Goal: Complete application form

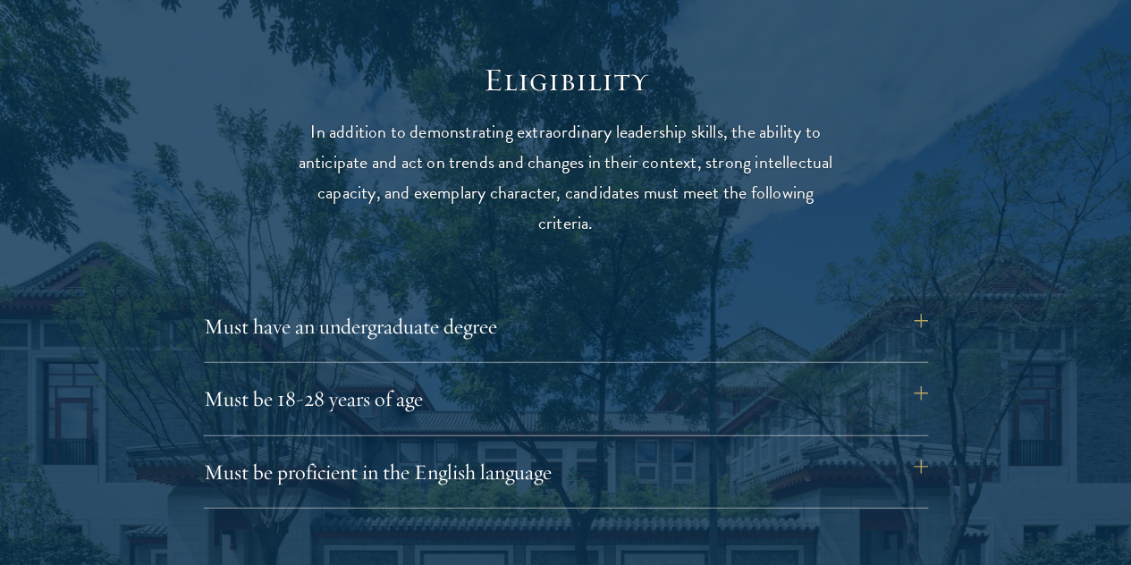
scroll to position [2295, 0]
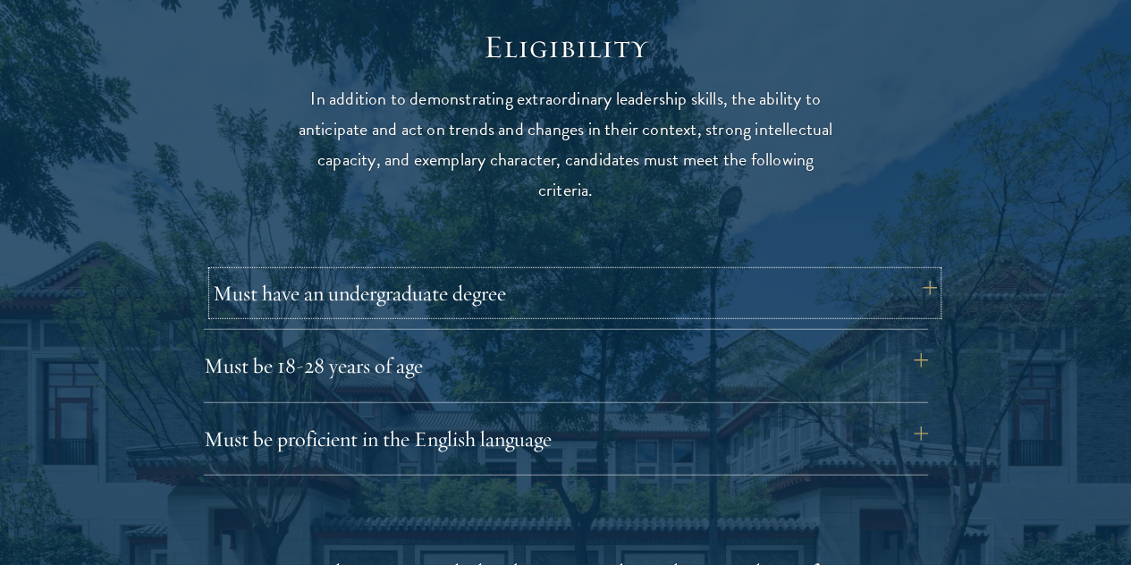
click at [601, 284] on button "Must have an undergraduate degree" at bounding box center [575, 293] width 724 height 43
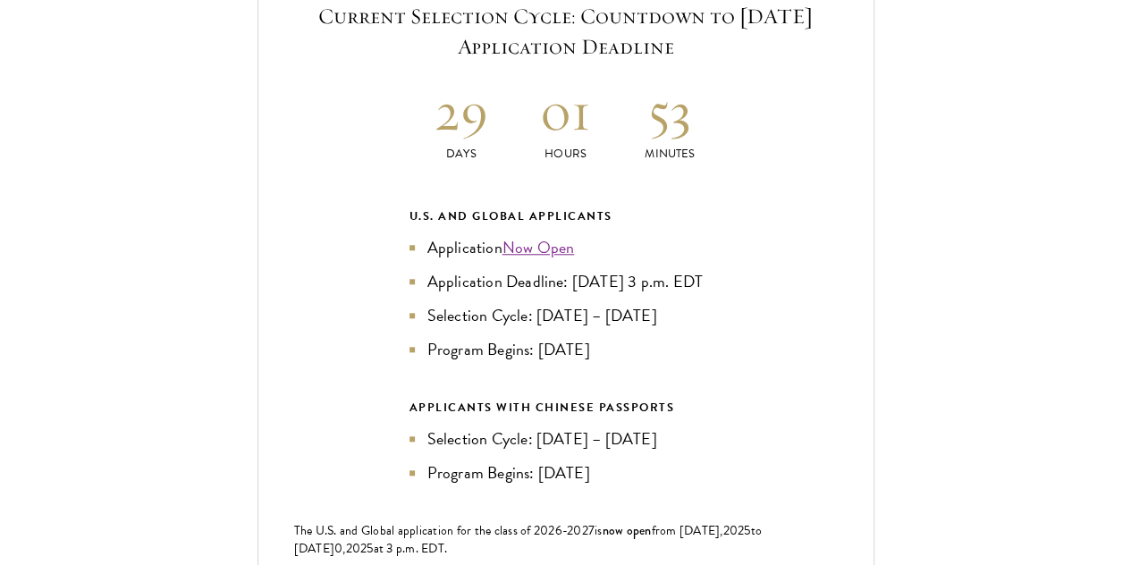
scroll to position [4114, 0]
click at [560, 233] on link "Now Open" at bounding box center [539, 245] width 72 height 24
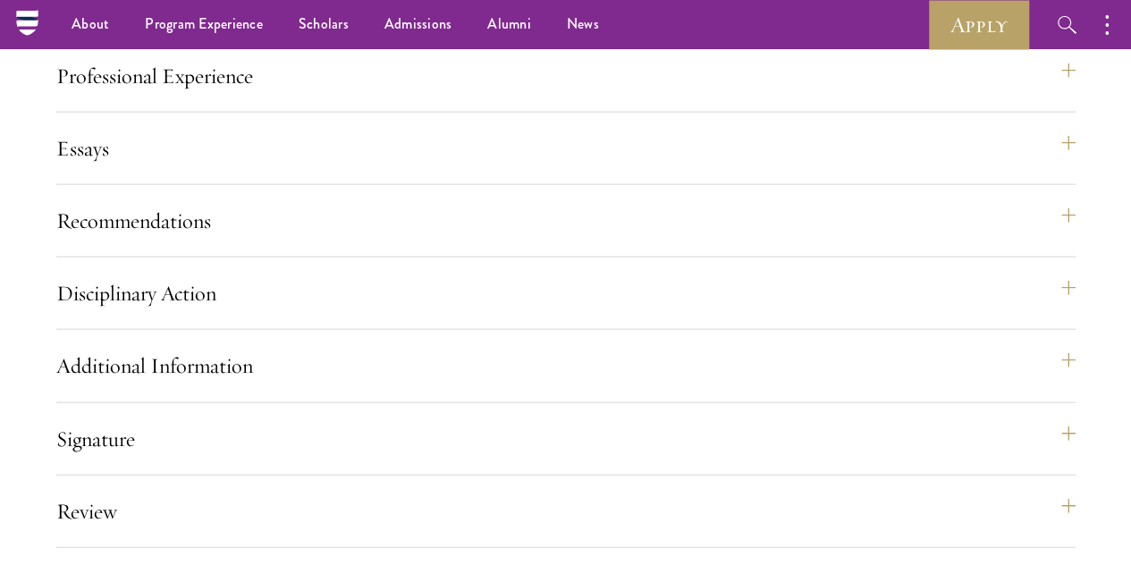
scroll to position [2017, 0]
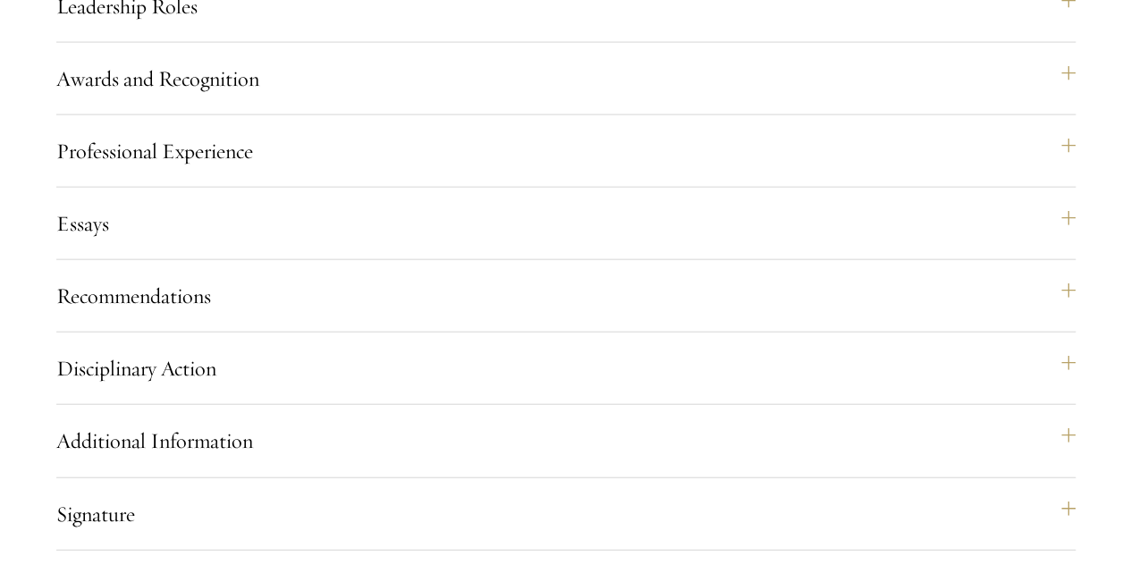
scroll to position [1945, 0]
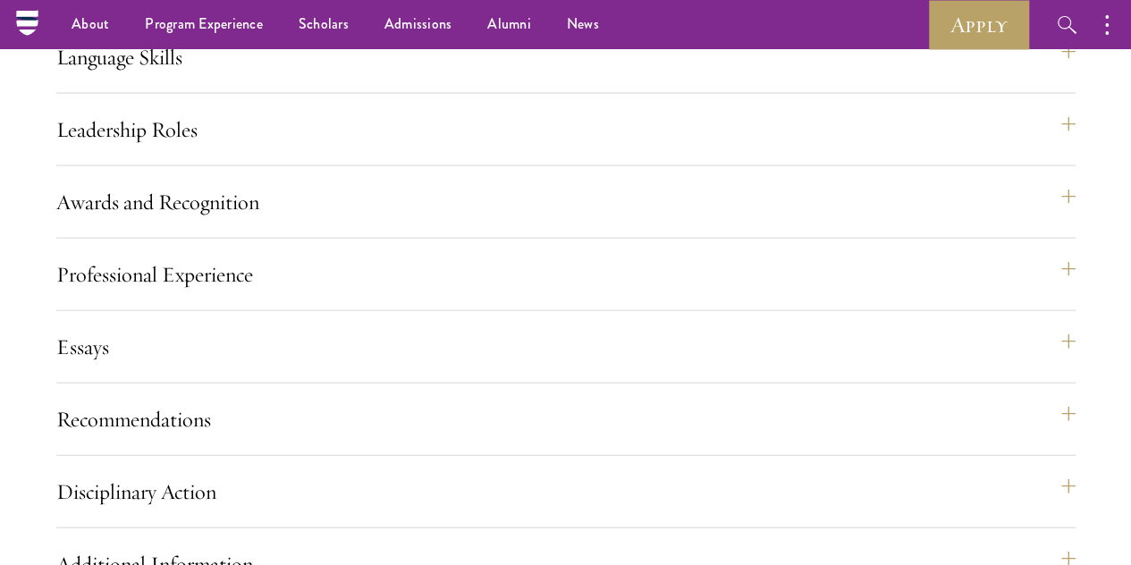
scroll to position [1820, 0]
